Goal: Task Accomplishment & Management: Manage account settings

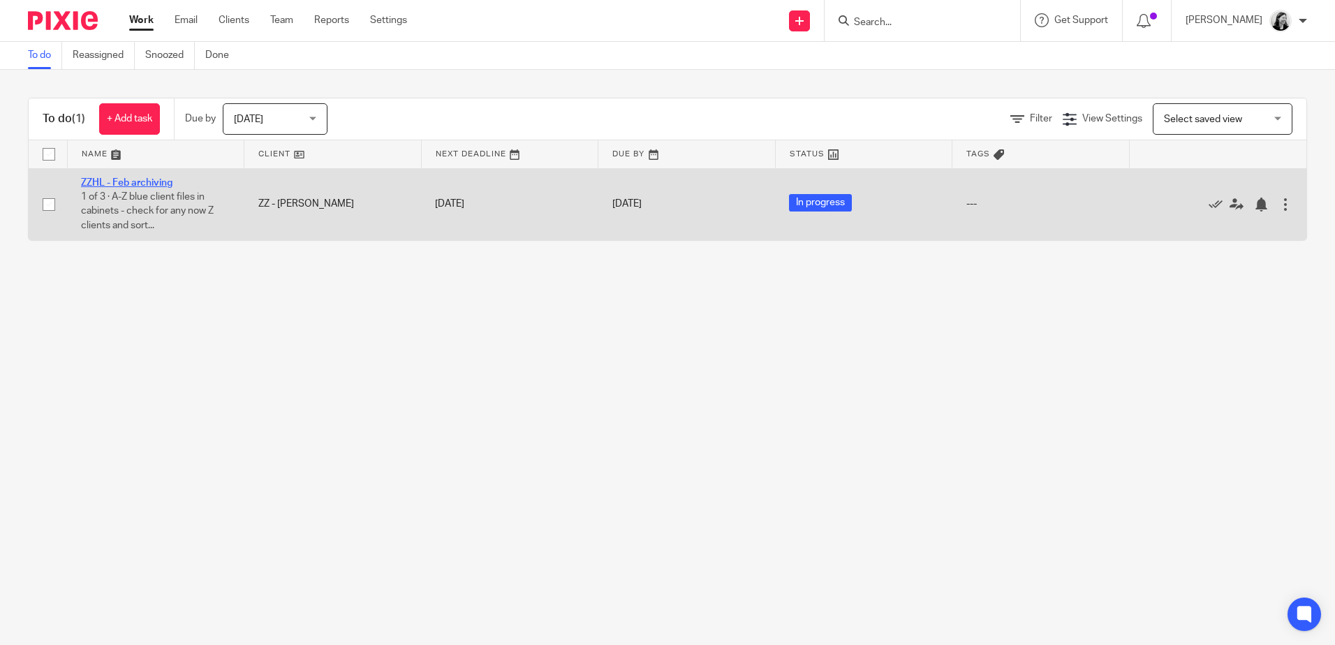
click at [165, 178] on link "ZZHL - Feb archiving" at bounding box center [126, 183] width 91 height 10
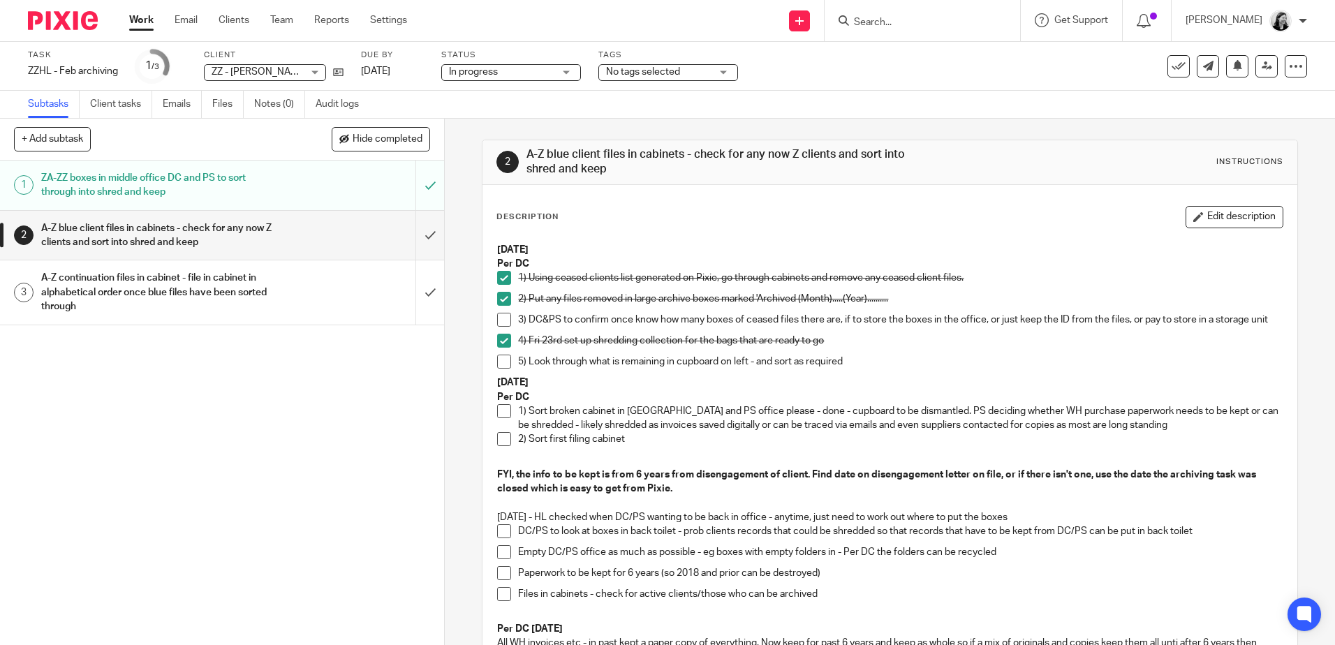
click at [504, 418] on span at bounding box center [504, 411] width 14 height 14
drag, startPoint x: 631, startPoint y: 446, endPoint x: 469, endPoint y: 446, distance: 162.7
click at [469, 446] on div "2 A-Z blue client files in cabinets - check for any now Z clients and sort into…" at bounding box center [890, 382] width 890 height 527
click at [1199, 216] on button "Edit description" at bounding box center [1235, 217] width 98 height 22
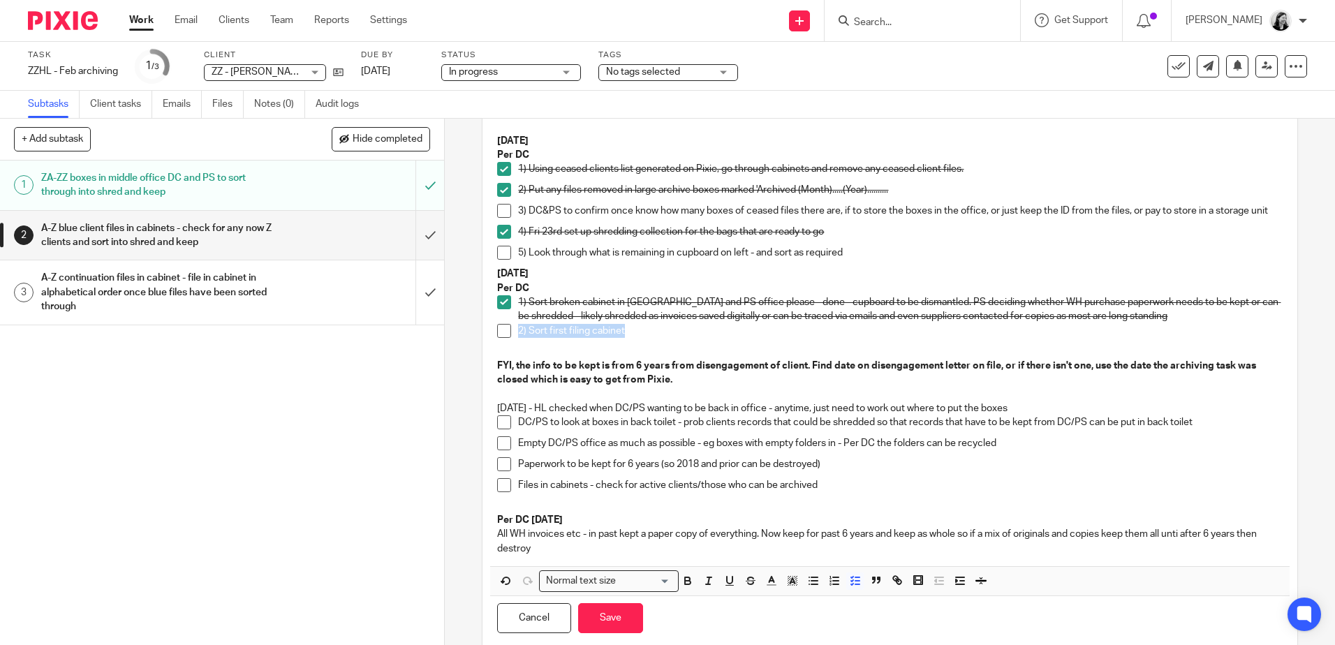
scroll to position [74, 0]
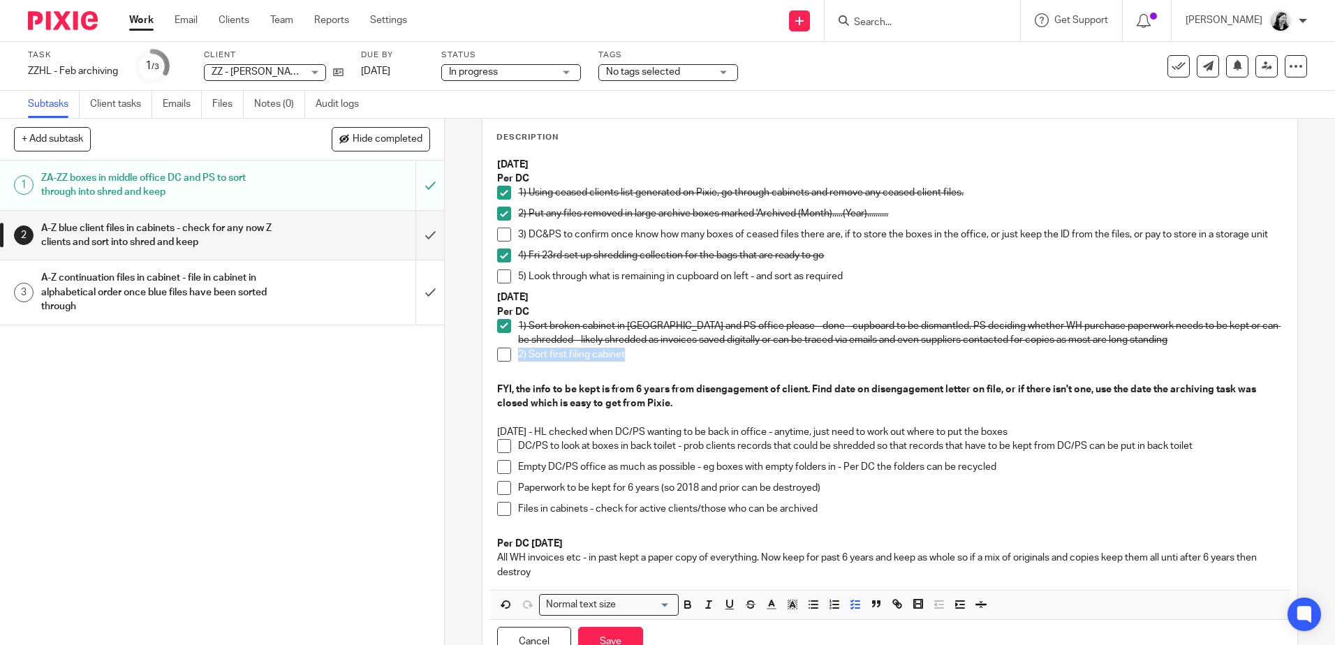
click at [650, 362] on p "2) Sort first filing cabinet" at bounding box center [900, 355] width 764 height 14
click at [697, 347] on p "1) Sort broken cabinet in DC and PS office please - done - cupboard to be disma…" at bounding box center [900, 333] width 764 height 29
click at [661, 362] on p "2) Sort first filing cabinet" at bounding box center [900, 355] width 764 height 14
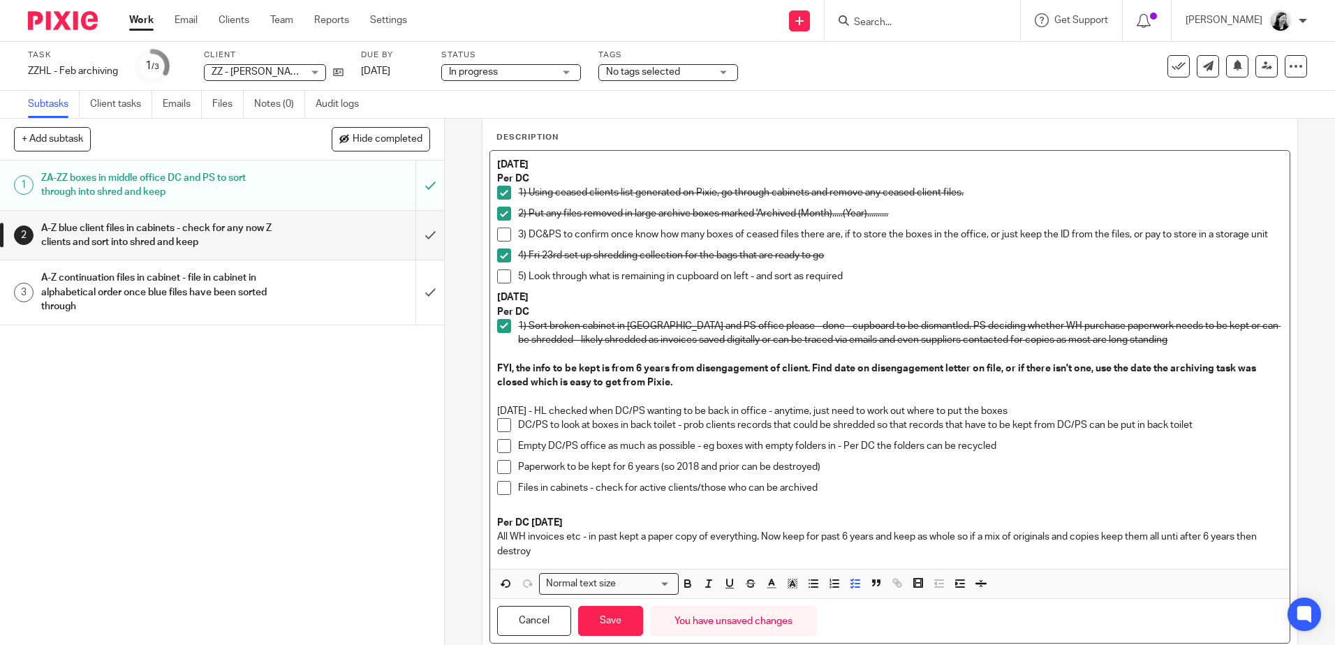
click at [502, 453] on span at bounding box center [504, 446] width 14 height 14
click at [344, 231] on div "A-Z blue client files in cabinets - check for any now Z clients and sort into s…" at bounding box center [221, 236] width 361 height 36
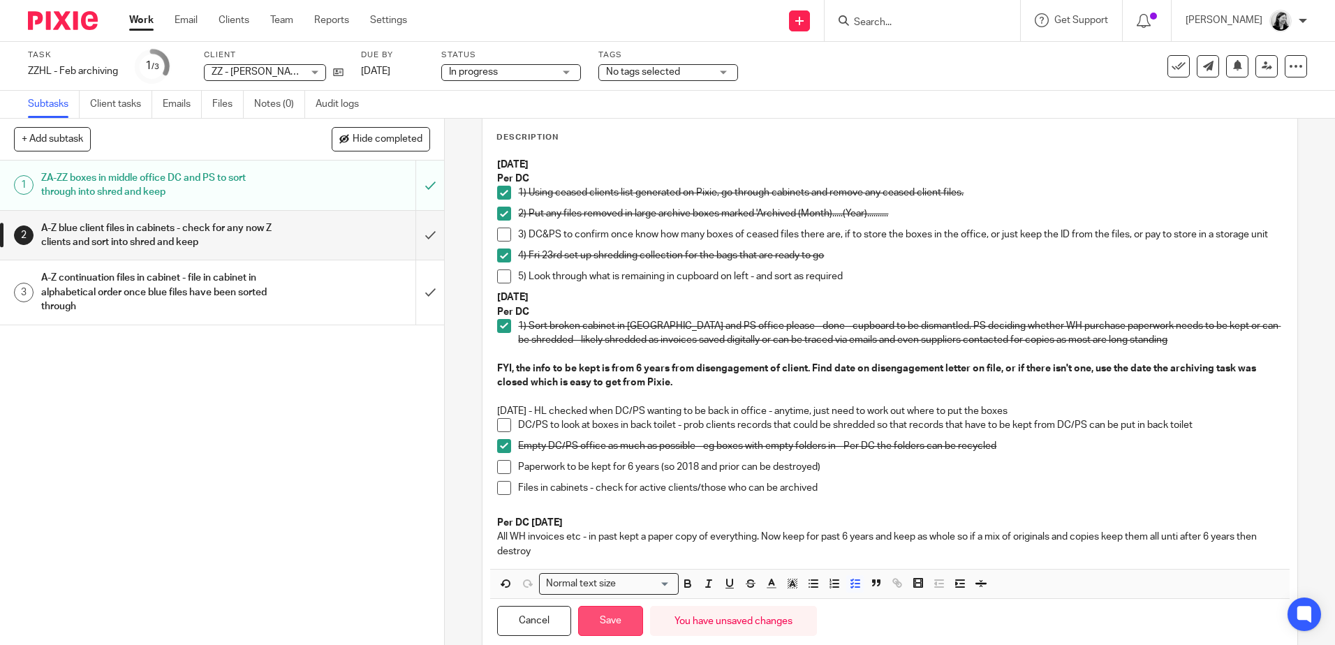
click at [608, 633] on button "Save" at bounding box center [610, 621] width 65 height 30
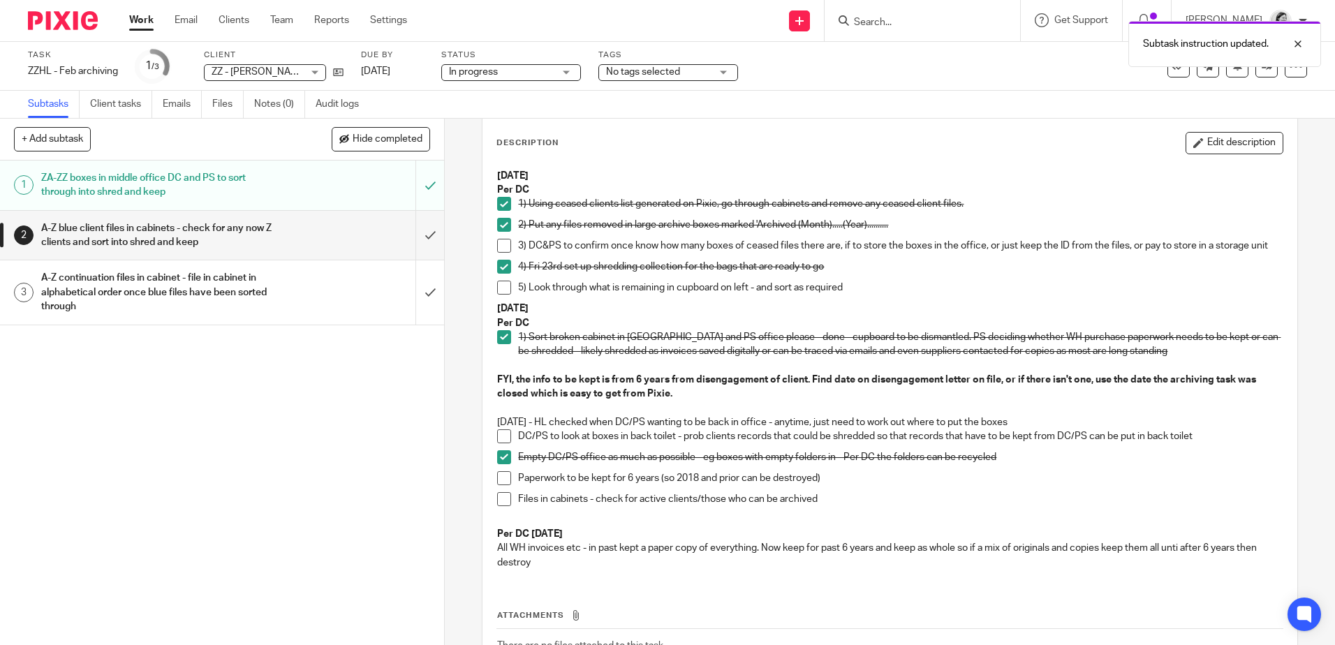
click at [299, 229] on div "A-Z blue client files in cabinets - check for any now Z clients and sort into s…" at bounding box center [221, 236] width 361 height 36
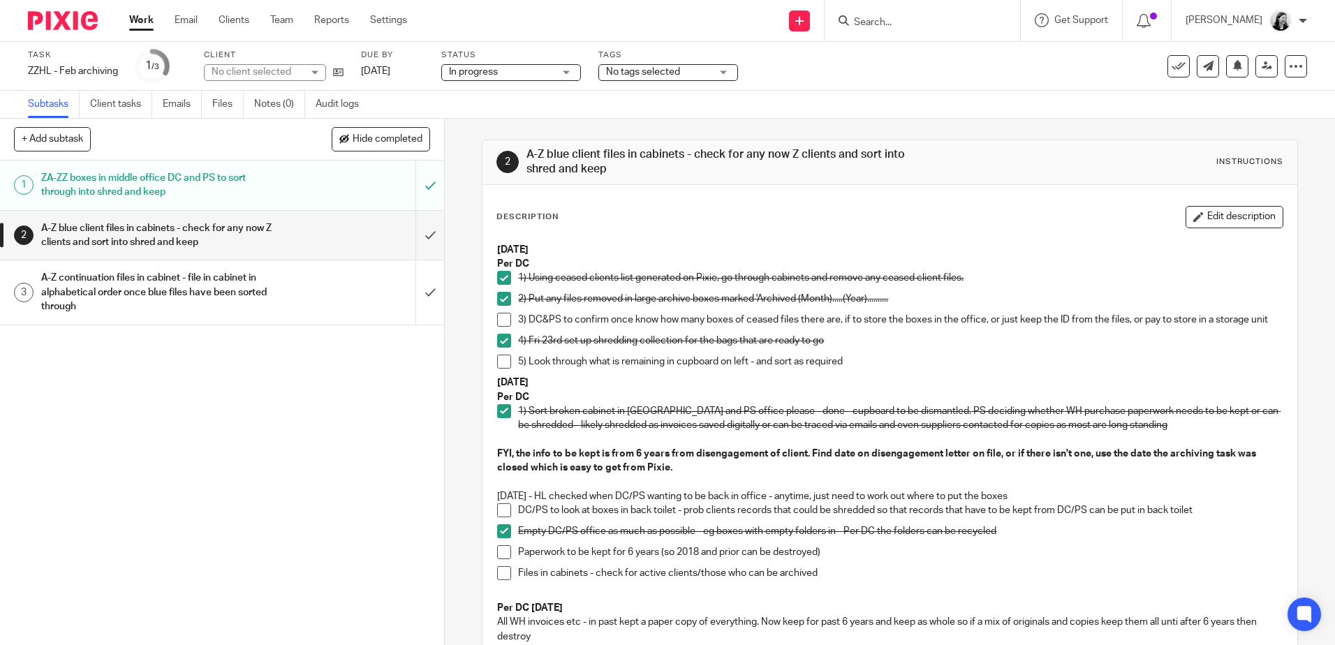
click at [303, 295] on div "A-Z continuation files in cabinet - file in cabinet in alphabetical order once …" at bounding box center [221, 292] width 361 height 50
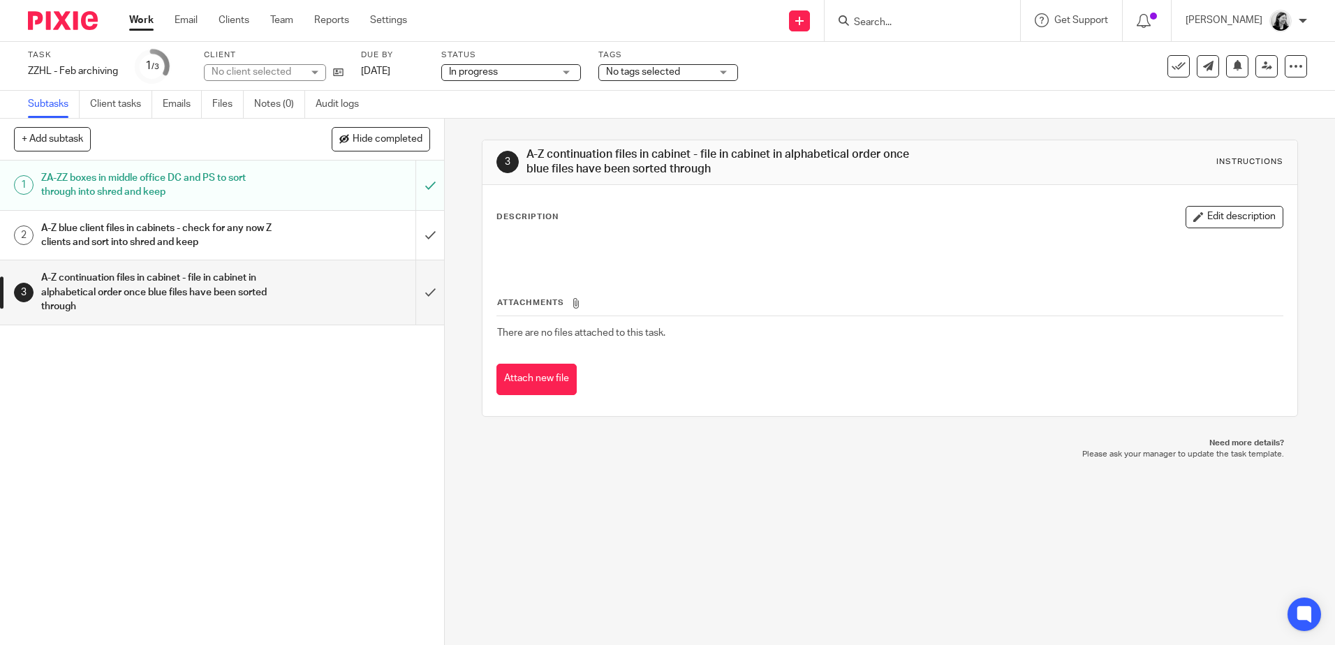
click at [323, 230] on div "A-Z blue client files in cabinets - check for any now Z clients and sort into s…" at bounding box center [221, 236] width 361 height 36
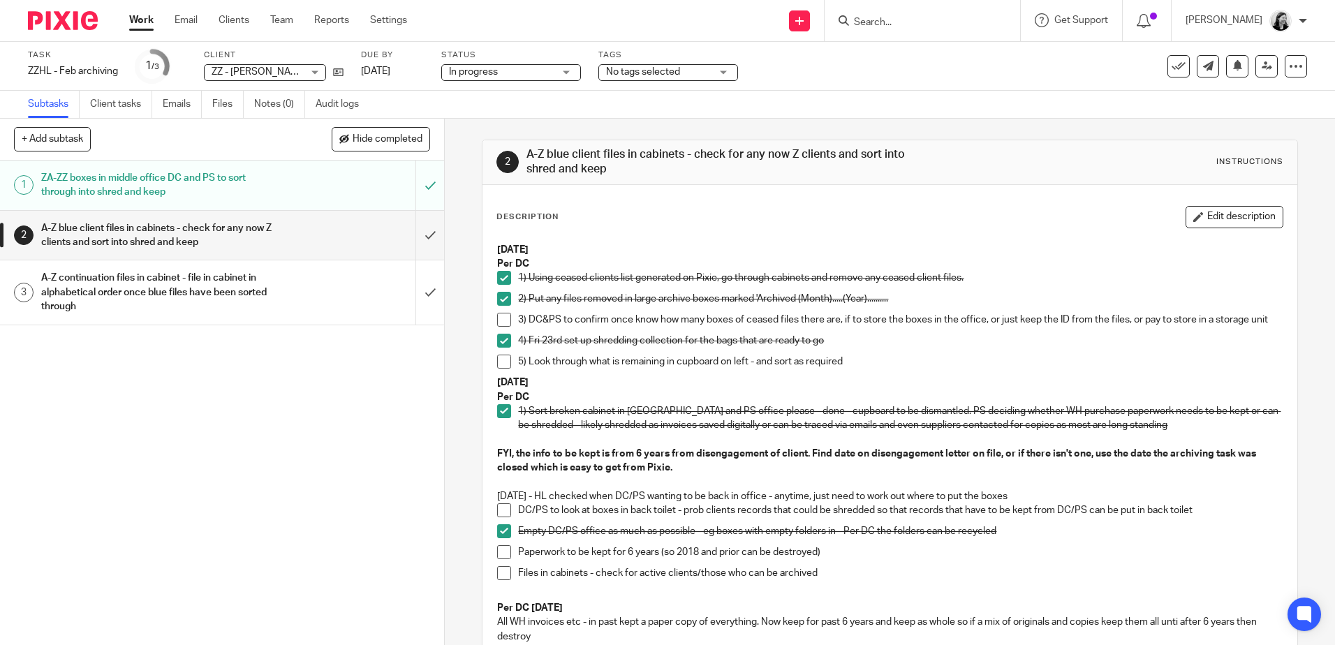
click at [139, 22] on link "Work" at bounding box center [141, 20] width 24 height 14
